Goal: Information Seeking & Learning: Learn about a topic

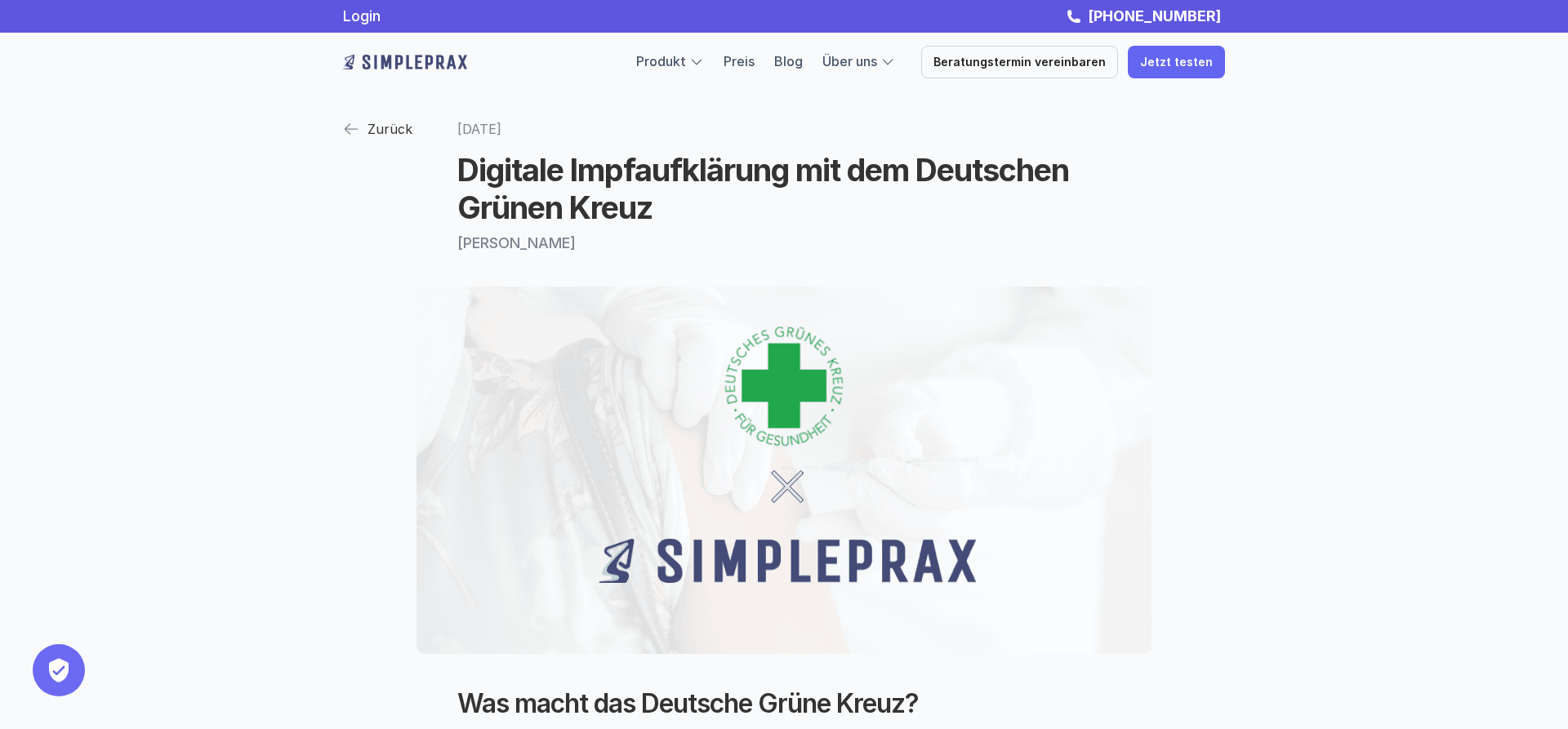
click at [425, 60] on img at bounding box center [405, 62] width 124 height 26
click at [802, 60] on link "Blog" at bounding box center [788, 61] width 29 height 17
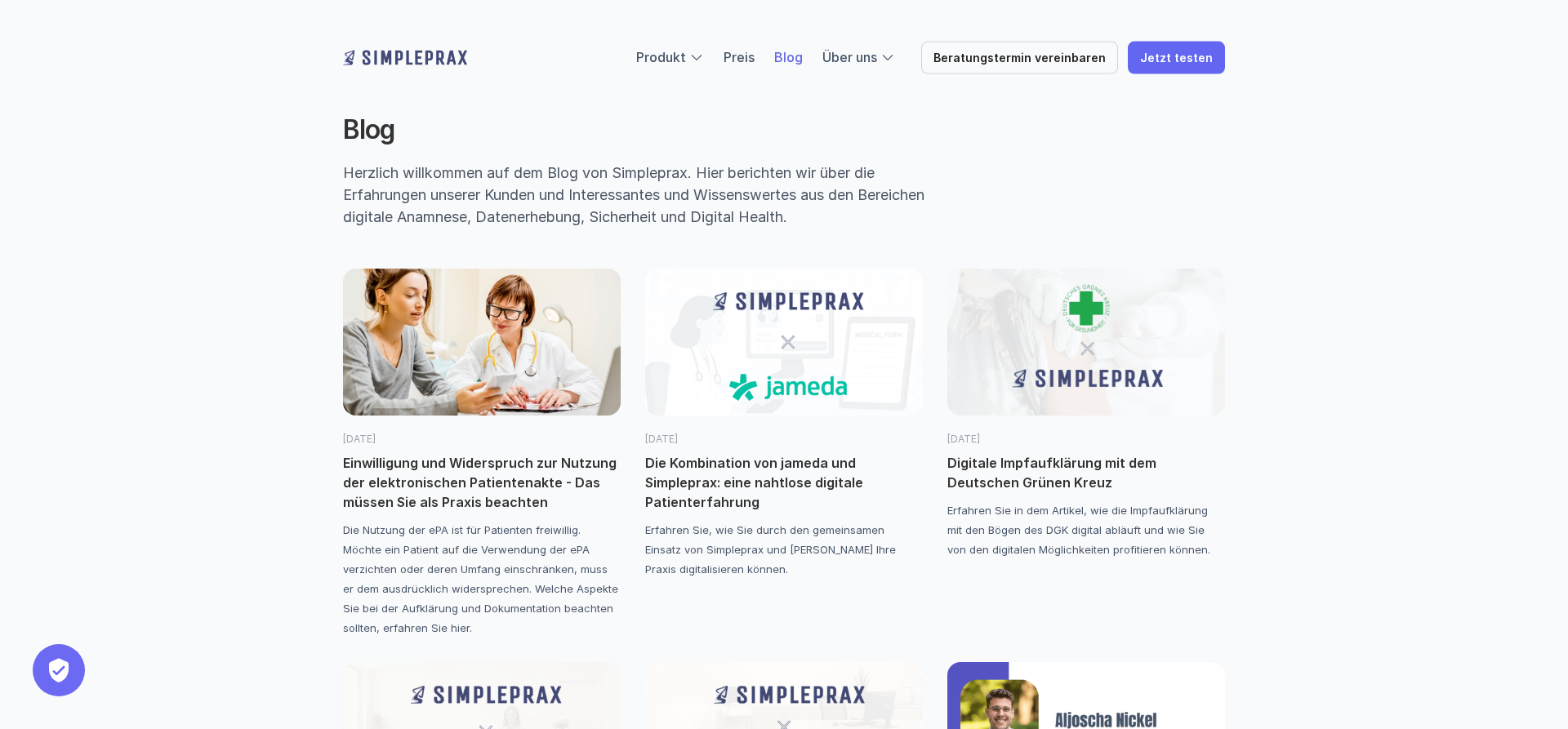
scroll to position [166, 0]
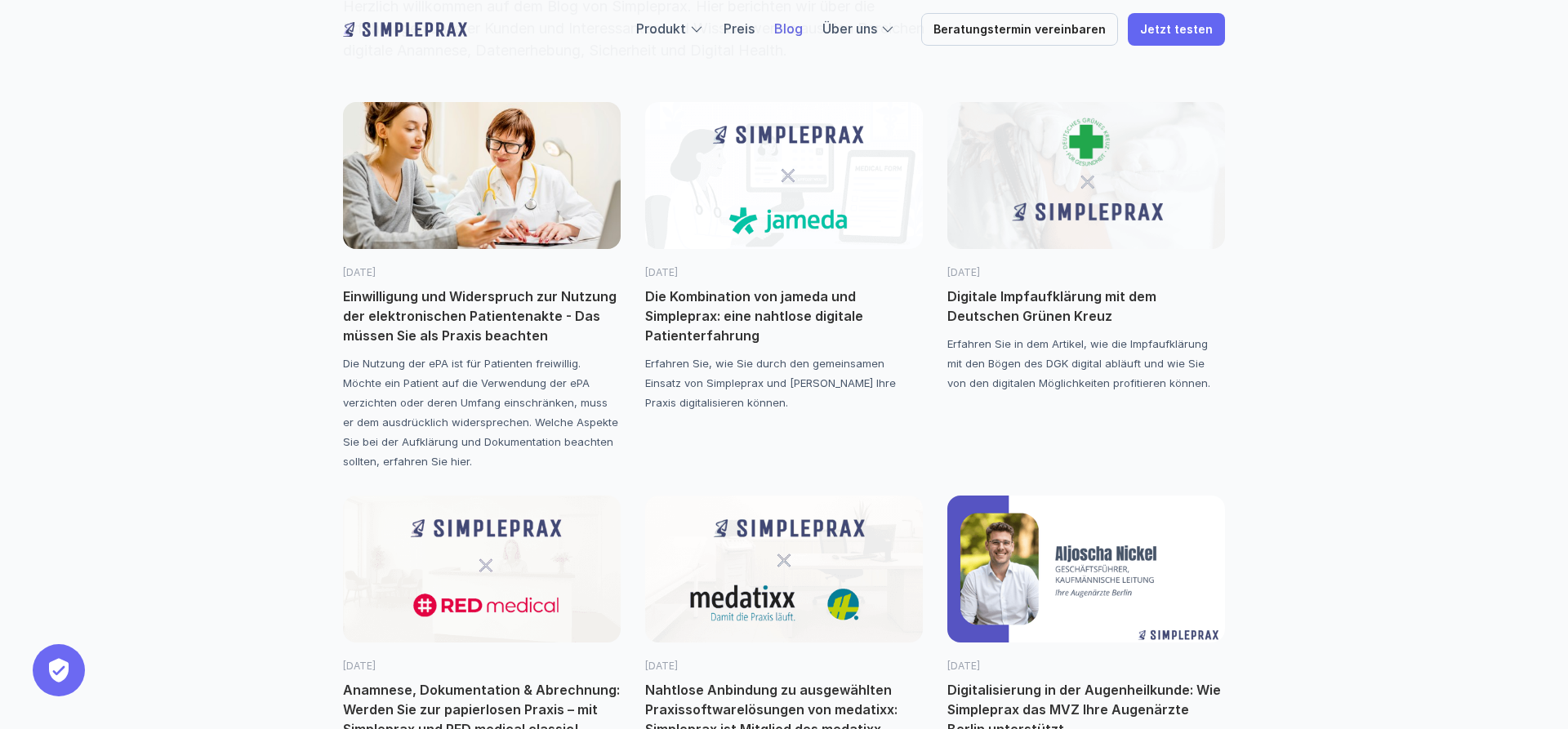
click at [459, 309] on p "Einwilligung und Widerspruch zur Nutzung der elektronischen Patientenakte - Das…" at bounding box center [481, 316] width 277 height 59
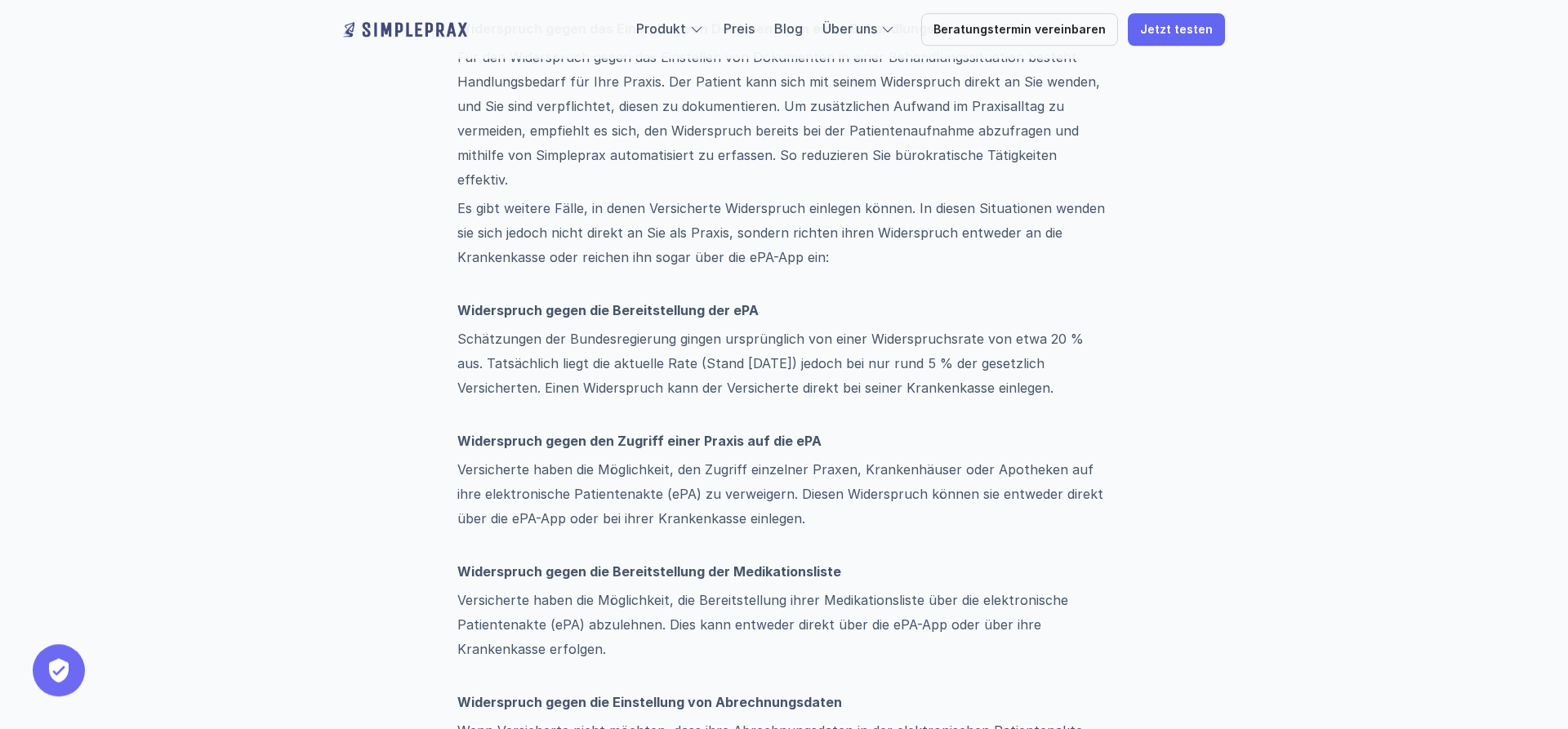
scroll to position [916, 0]
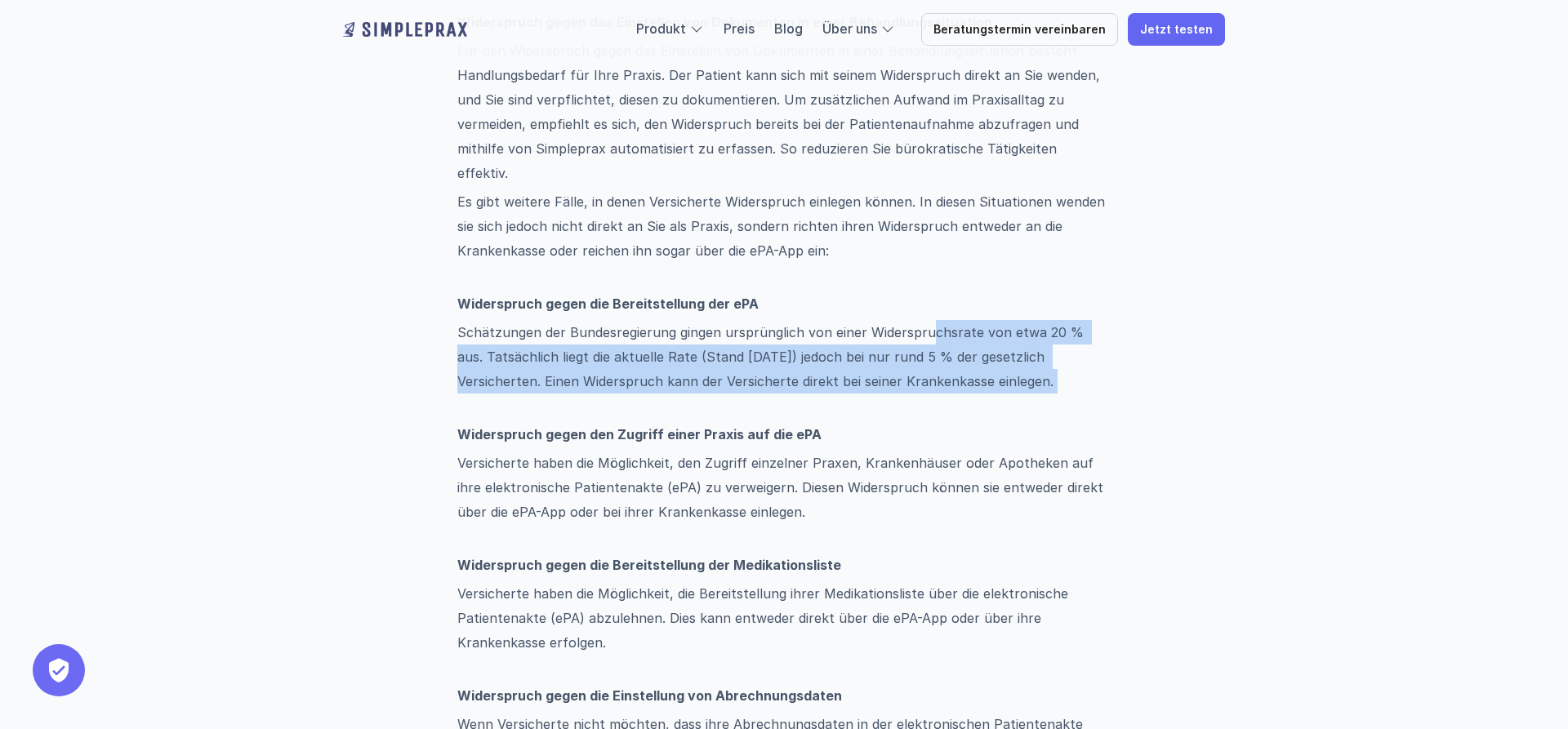
drag, startPoint x: 935, startPoint y: 322, endPoint x: 942, endPoint y: 376, distance: 54.5
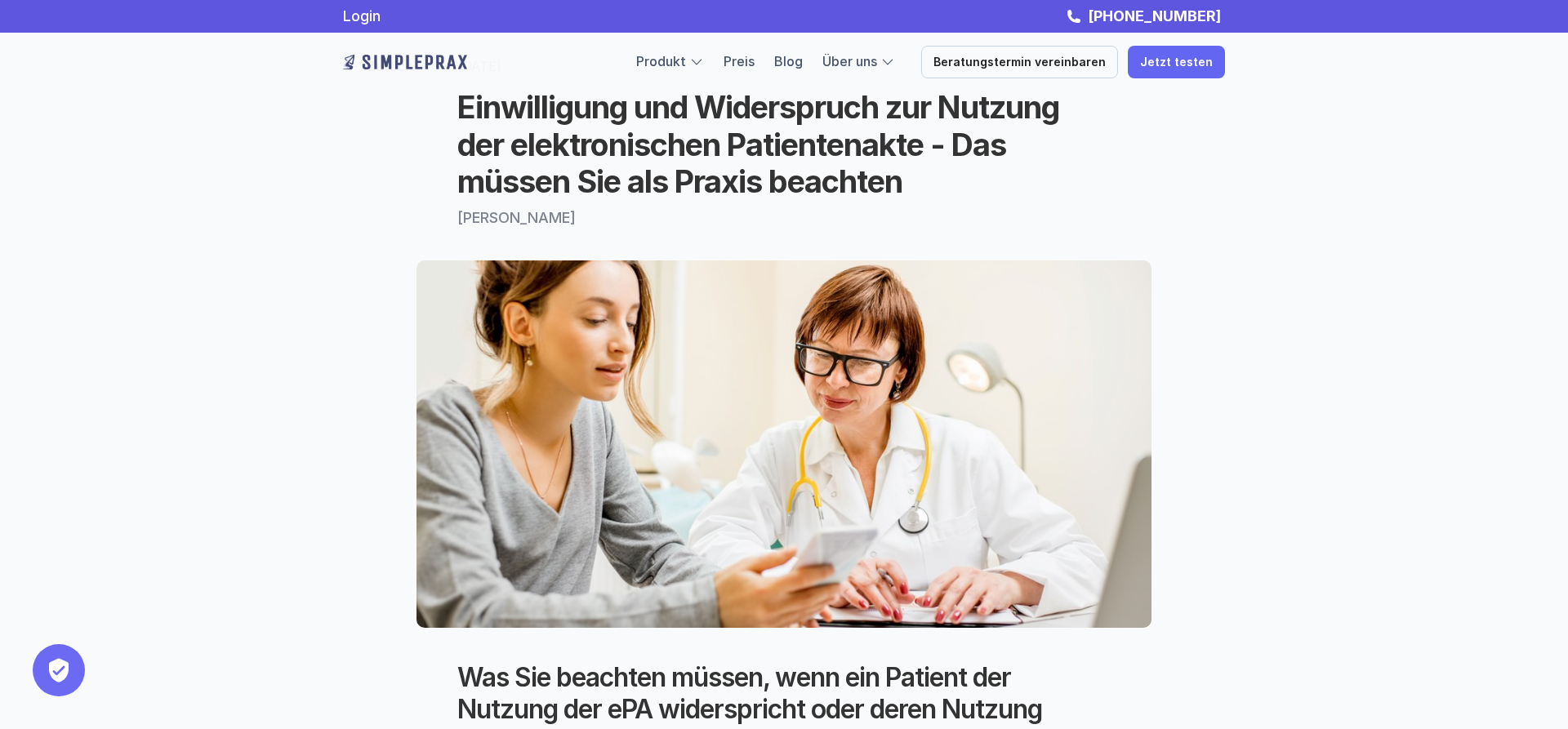
scroll to position [0, 0]
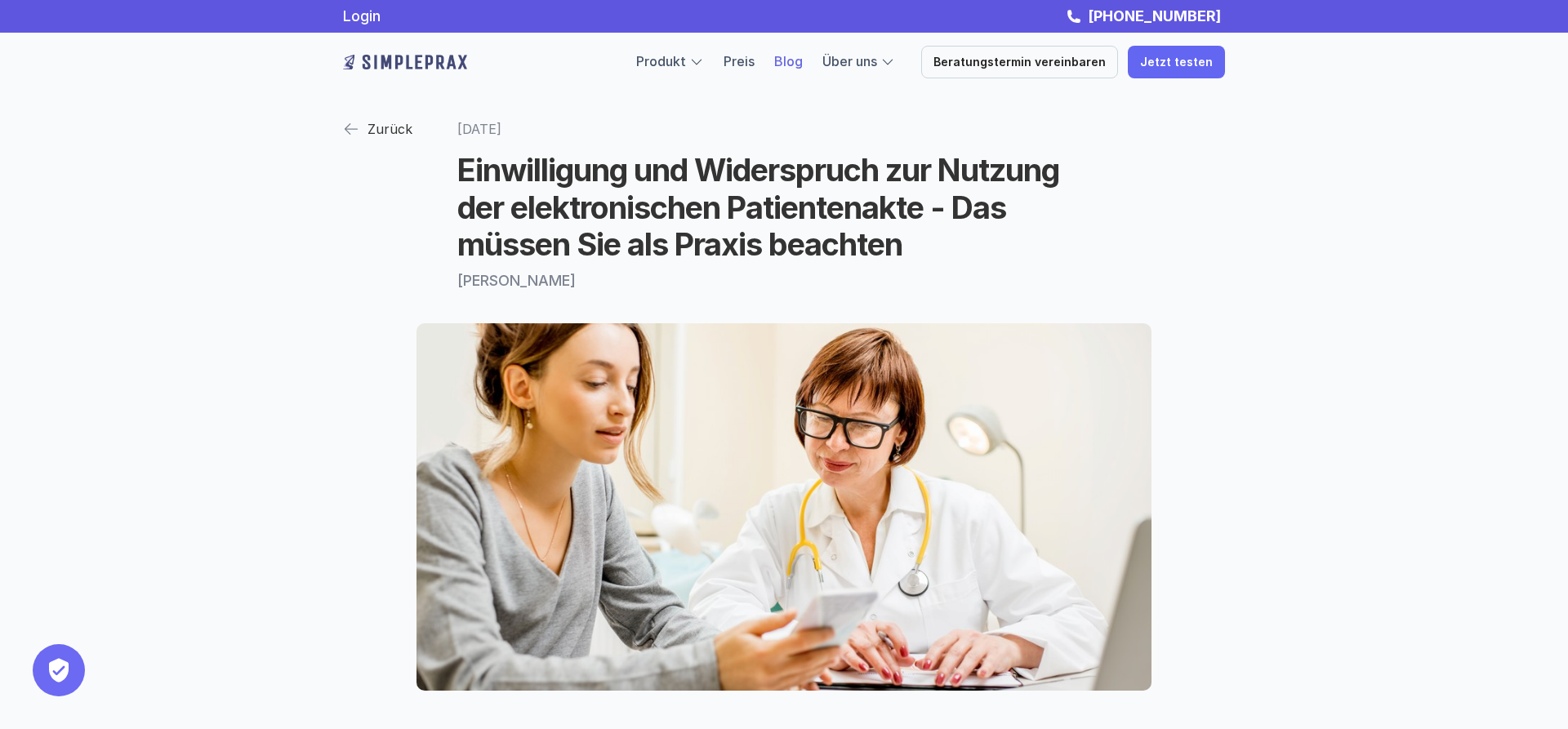
click at [796, 60] on link "Blog" at bounding box center [788, 61] width 29 height 17
